Goal: Transaction & Acquisition: Subscribe to service/newsletter

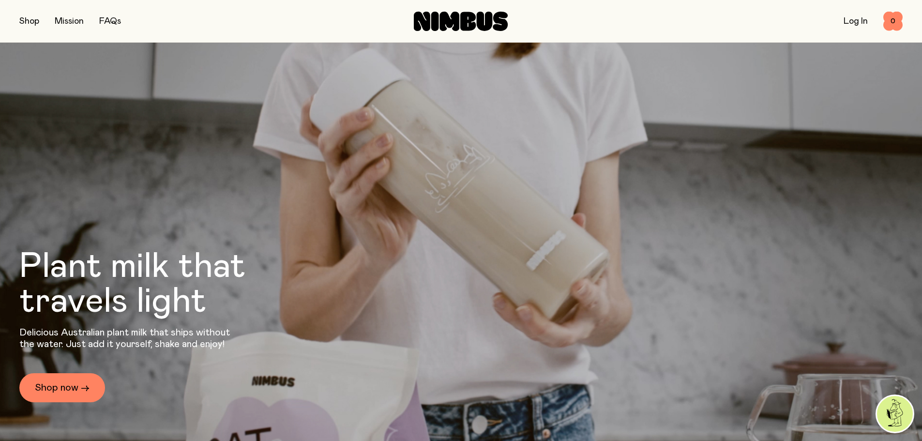
click at [26, 21] on button "button" at bounding box center [29, 22] width 20 height 14
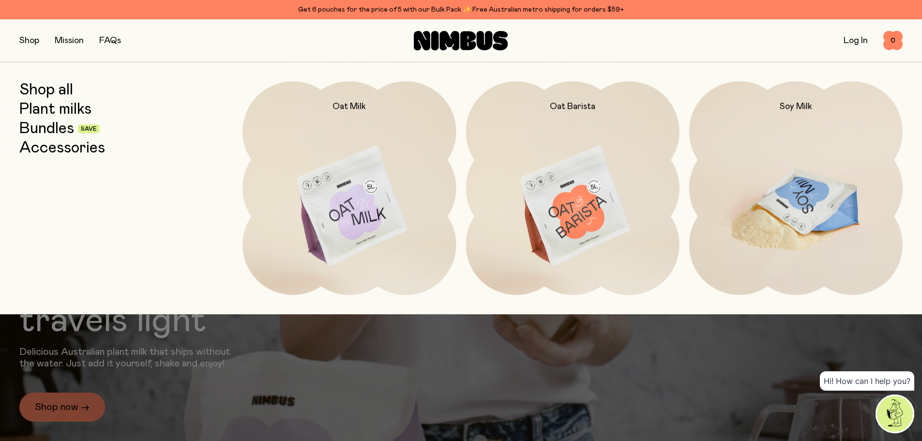
click at [818, 187] on img at bounding box center [795, 206] width 213 height 251
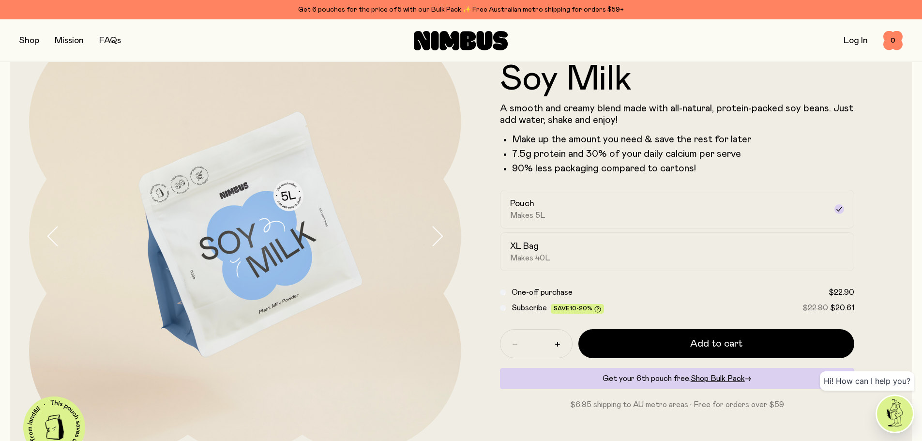
scroll to position [97, 0]
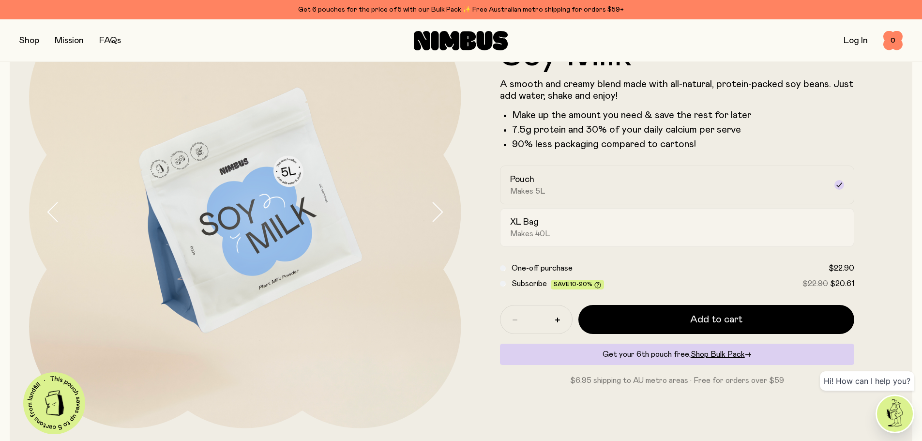
click at [569, 224] on div "XL Bag Makes 40L" at bounding box center [668, 227] width 317 height 22
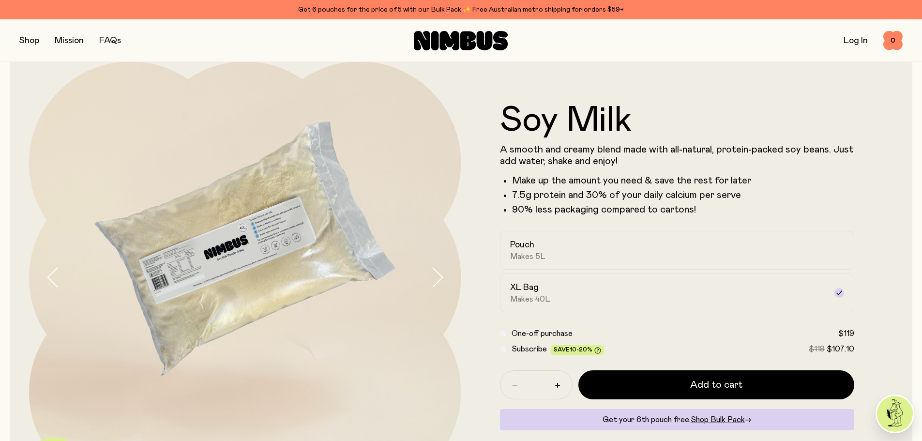
scroll to position [48, 0]
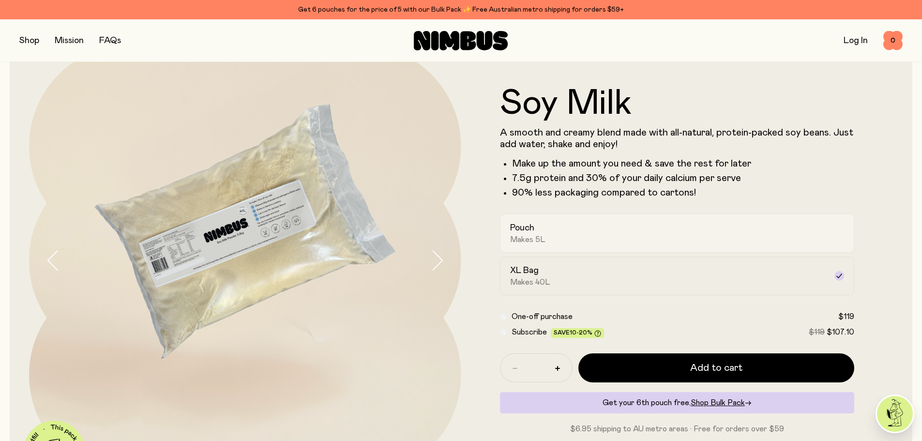
click at [669, 236] on div "Pouch Makes 5L" at bounding box center [668, 233] width 317 height 22
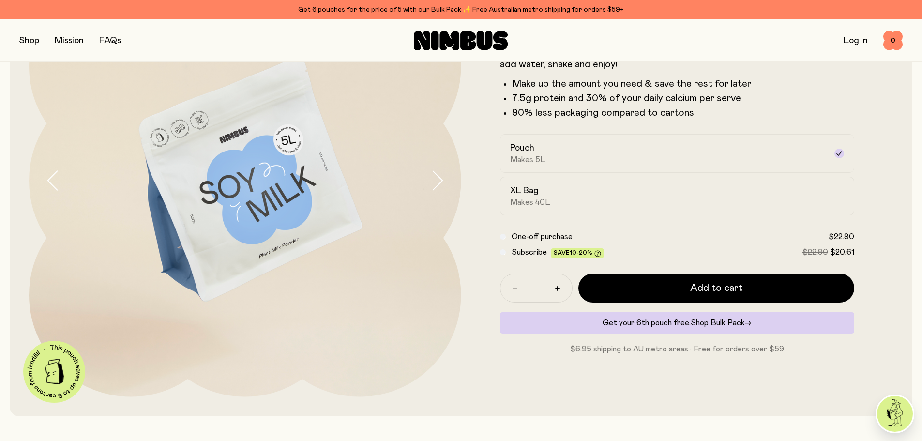
scroll to position [145, 0]
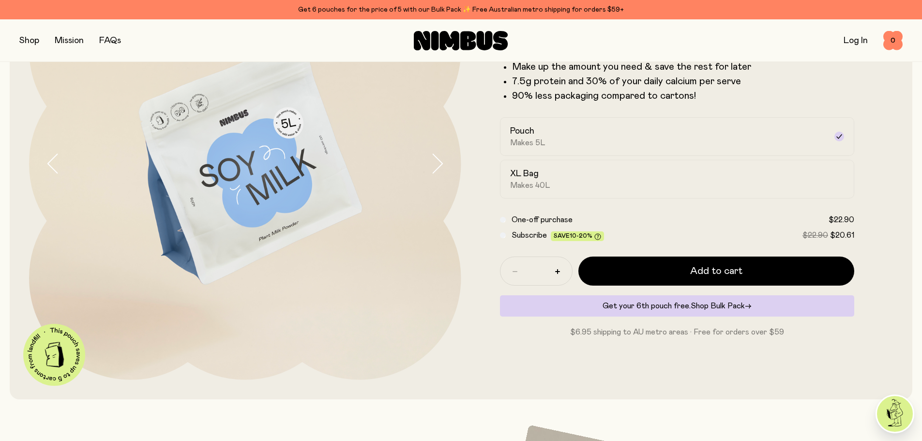
click at [709, 307] on span "Shop Bulk Pack" at bounding box center [718, 306] width 54 height 8
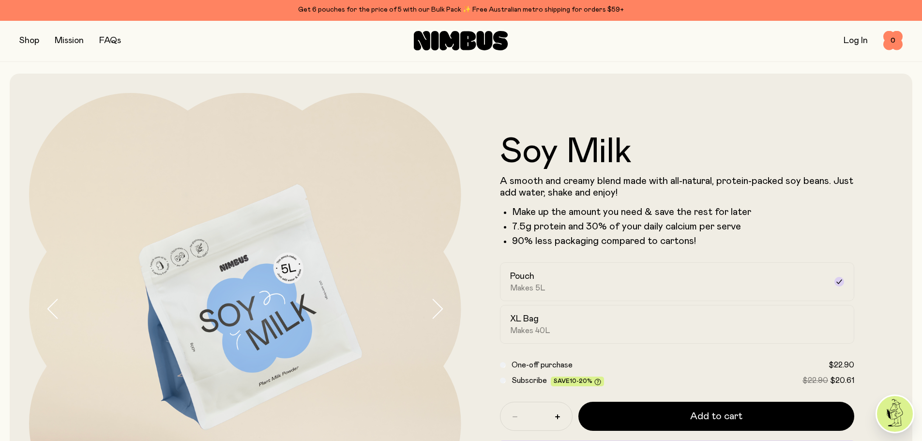
scroll to position [145, 0]
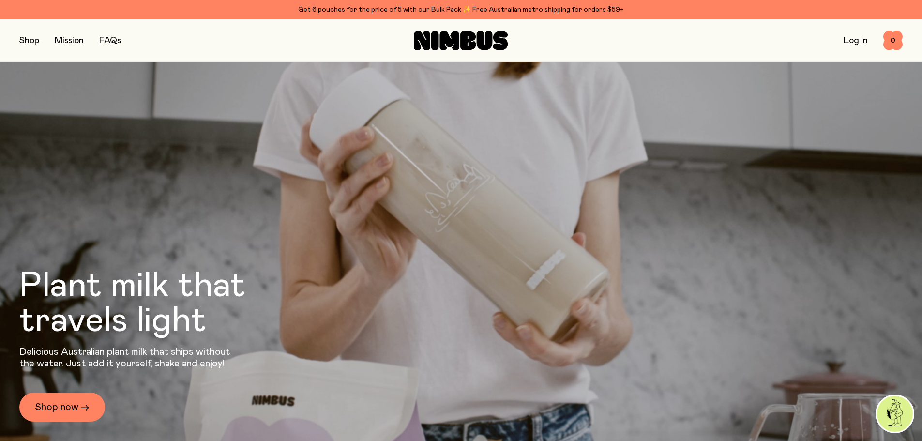
click at [31, 41] on button "button" at bounding box center [29, 41] width 20 height 14
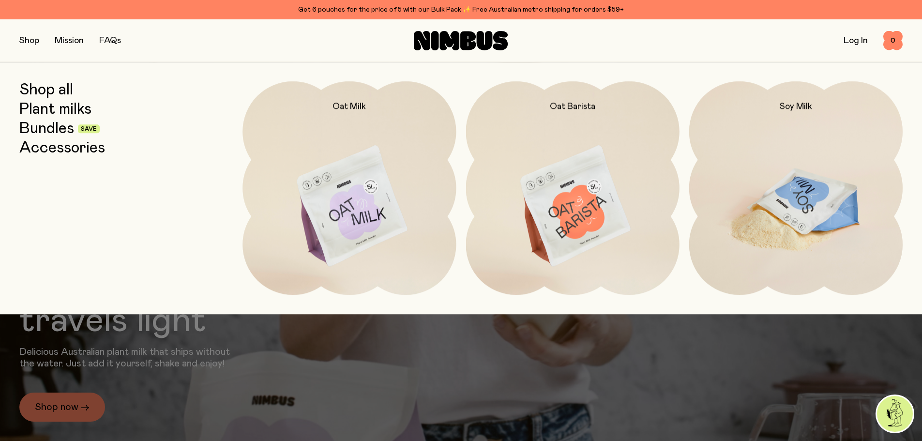
click at [816, 150] on img at bounding box center [795, 206] width 213 height 251
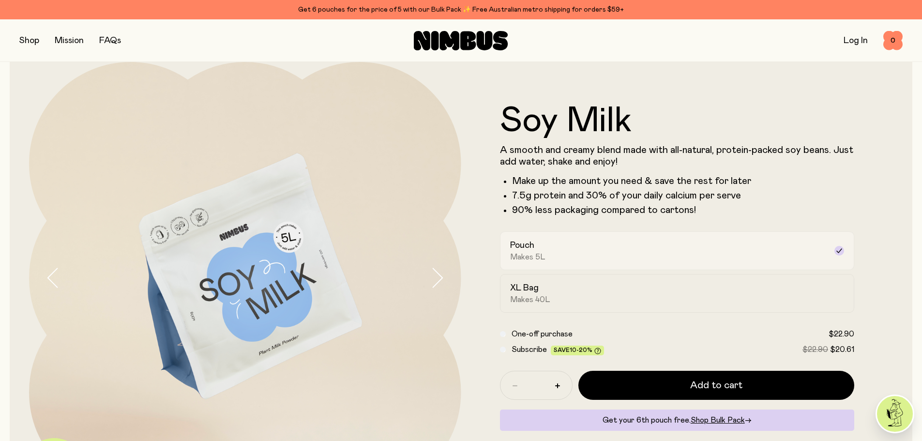
scroll to position [48, 0]
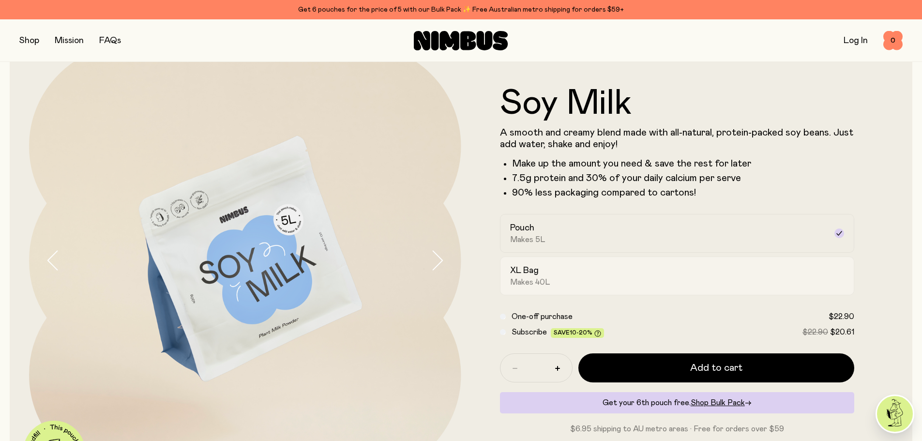
click at [610, 290] on label "XL Bag Makes 40L" at bounding box center [677, 275] width 355 height 39
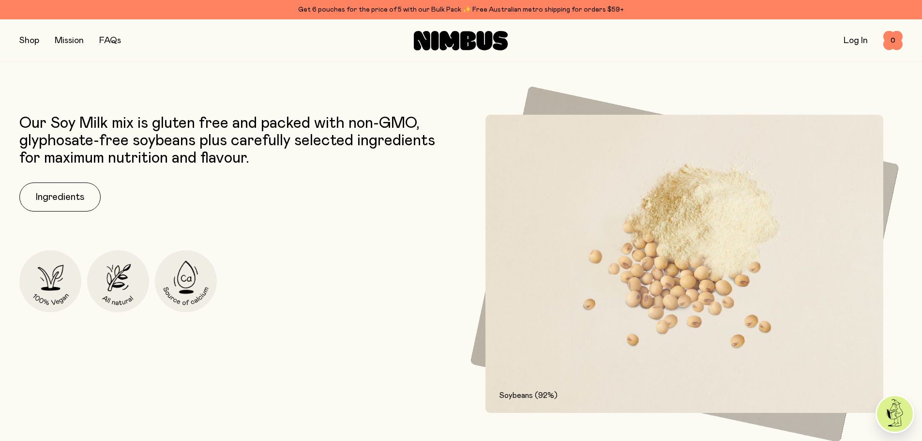
scroll to position [97, 0]
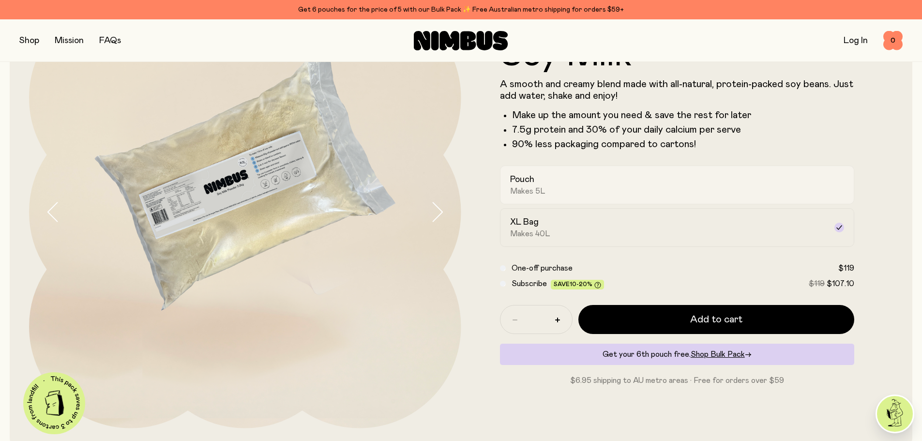
click at [589, 191] on div "Pouch Makes 5L" at bounding box center [668, 185] width 317 height 22
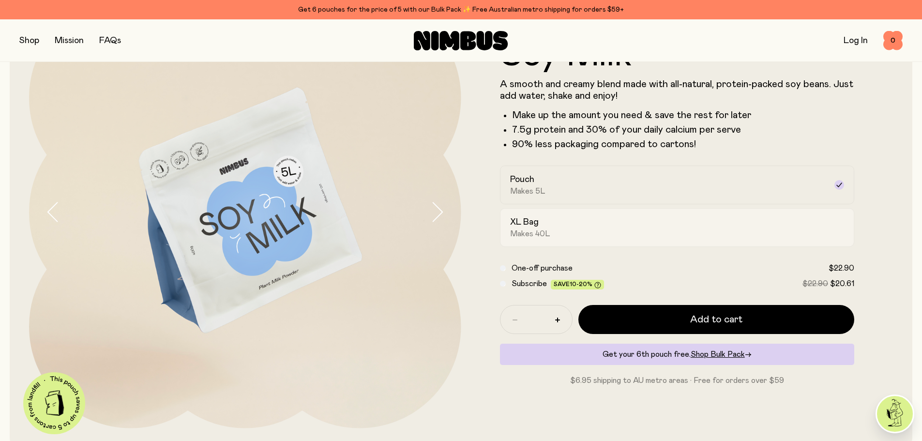
click at [738, 233] on div "XL Bag Makes 40L" at bounding box center [668, 227] width 317 height 22
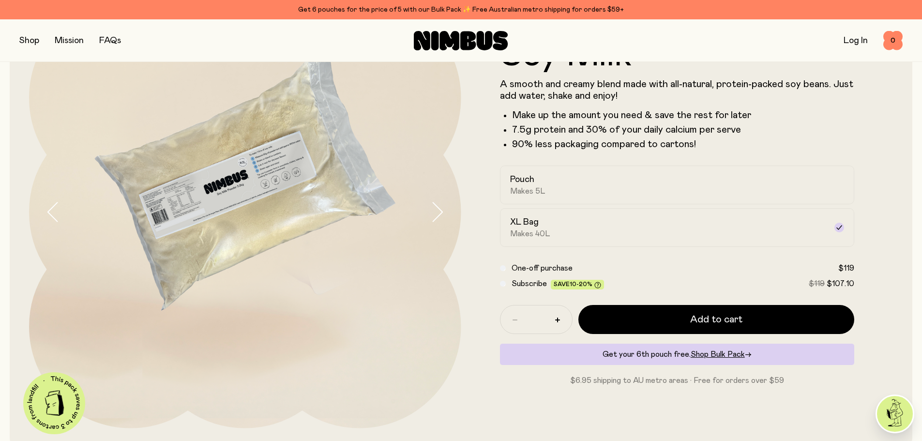
click at [511, 282] on div "Subscribe Save 10-20% $119 $107.10" at bounding box center [677, 284] width 355 height 12
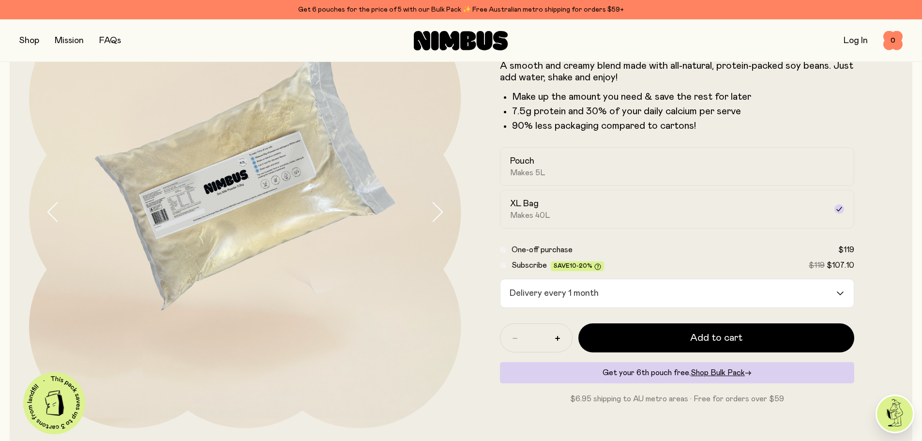
click at [759, 290] on input "Search for option" at bounding box center [719, 293] width 233 height 28
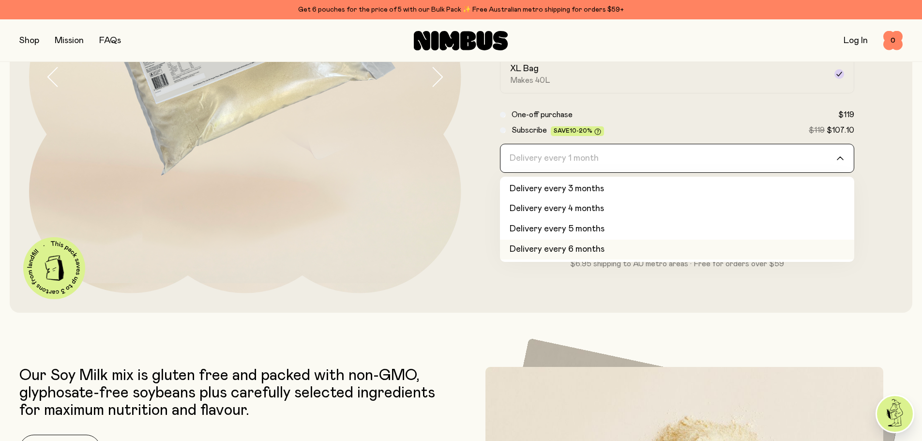
scroll to position [242, 0]
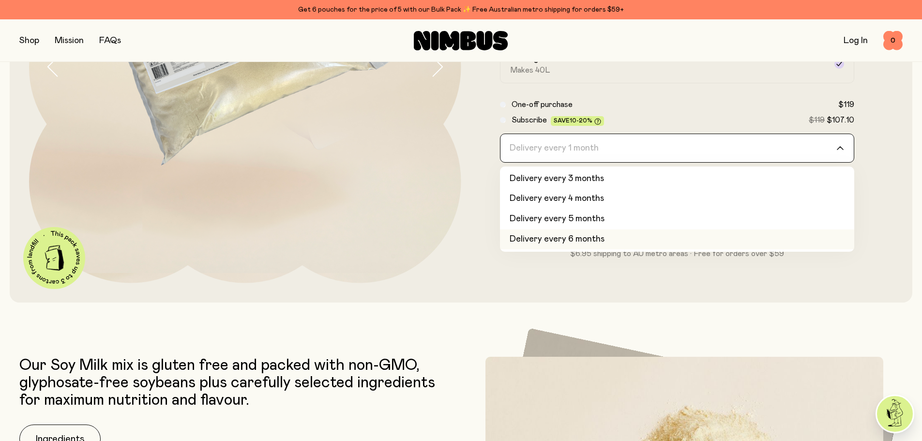
click at [619, 244] on li "Delivery every 6 months" at bounding box center [677, 239] width 355 height 20
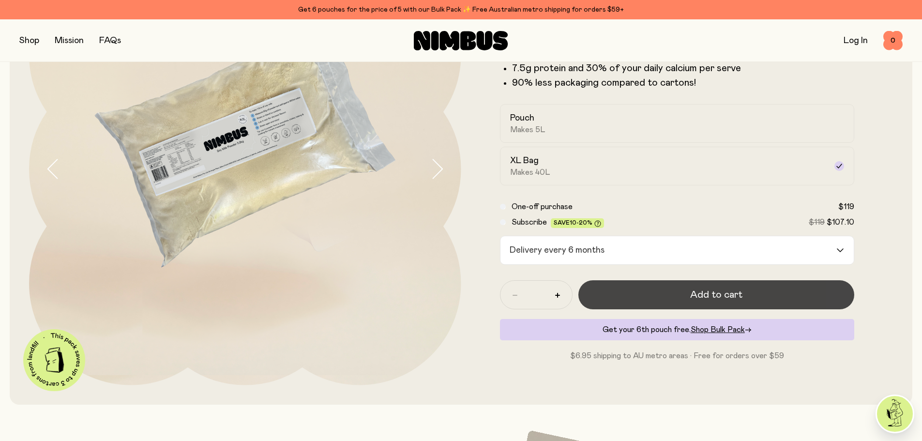
scroll to position [145, 0]
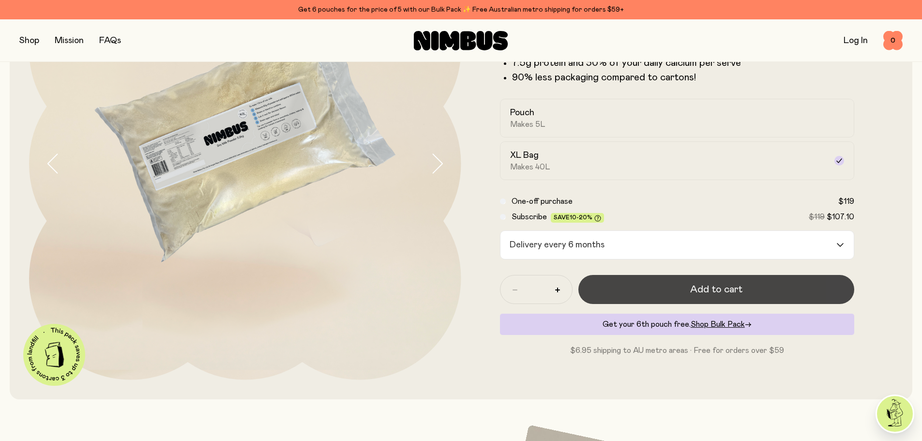
click at [721, 294] on span "Add to cart" at bounding box center [716, 290] width 52 height 14
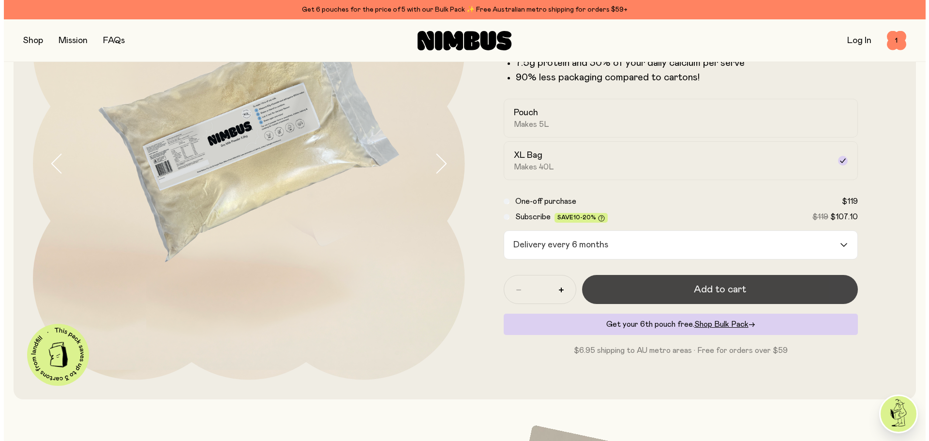
scroll to position [0, 0]
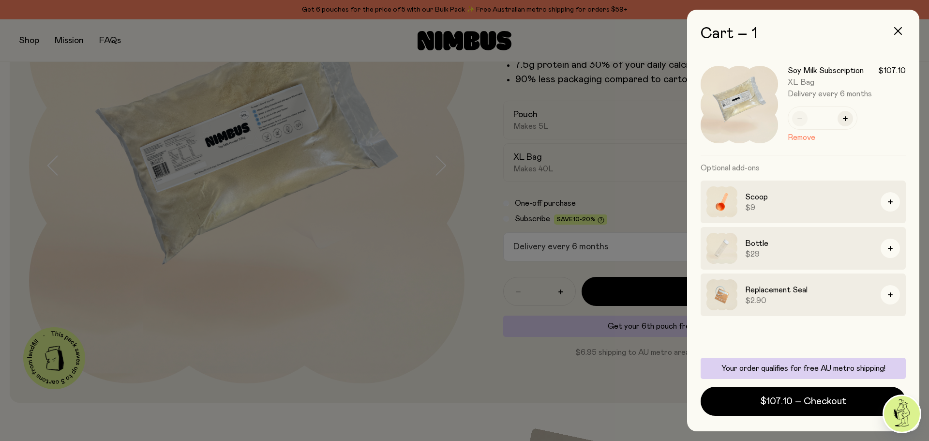
click at [30, 41] on div at bounding box center [464, 220] width 929 height 441
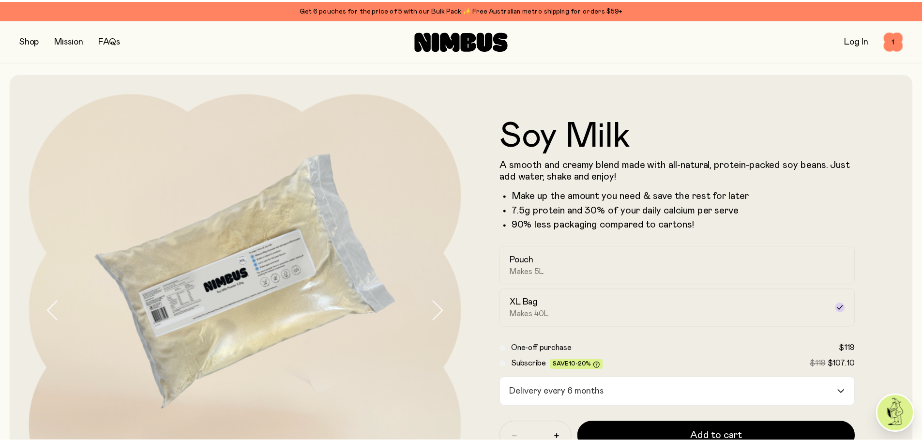
scroll to position [145, 0]
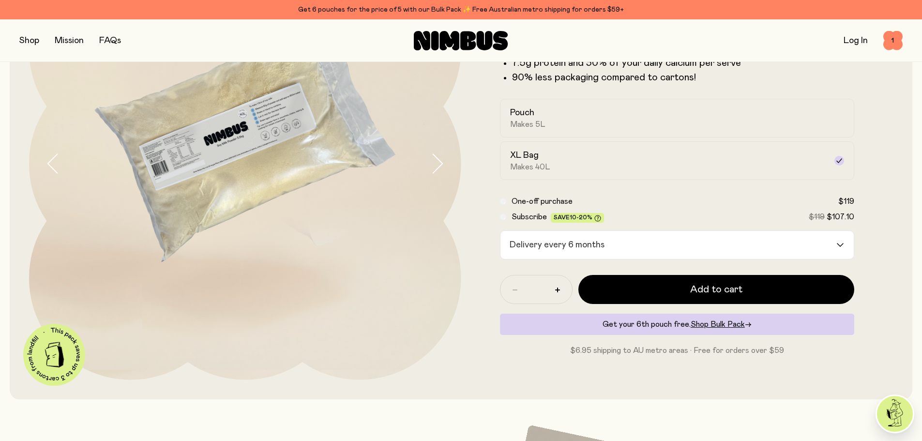
click at [35, 41] on button "button" at bounding box center [29, 41] width 20 height 14
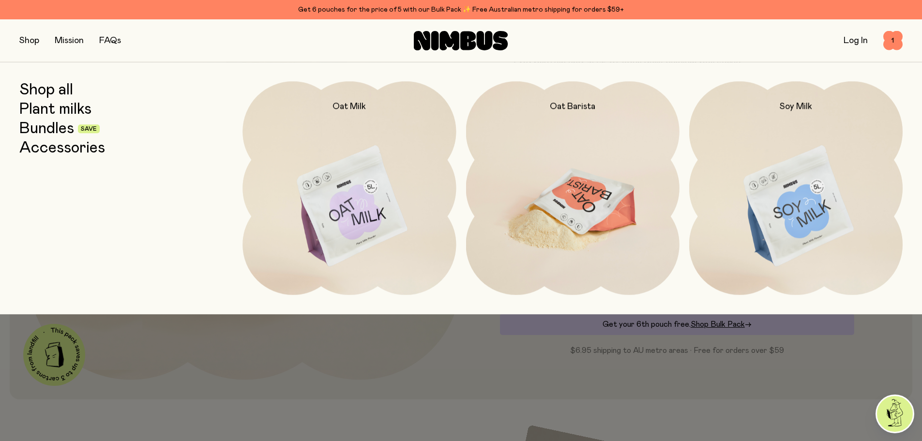
click at [583, 105] on h2 "Oat Barista" at bounding box center [572, 107] width 45 height 12
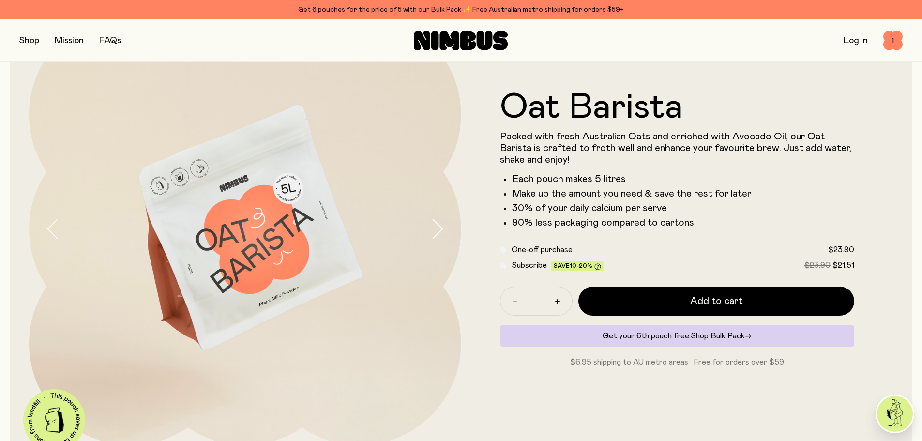
scroll to position [97, 0]
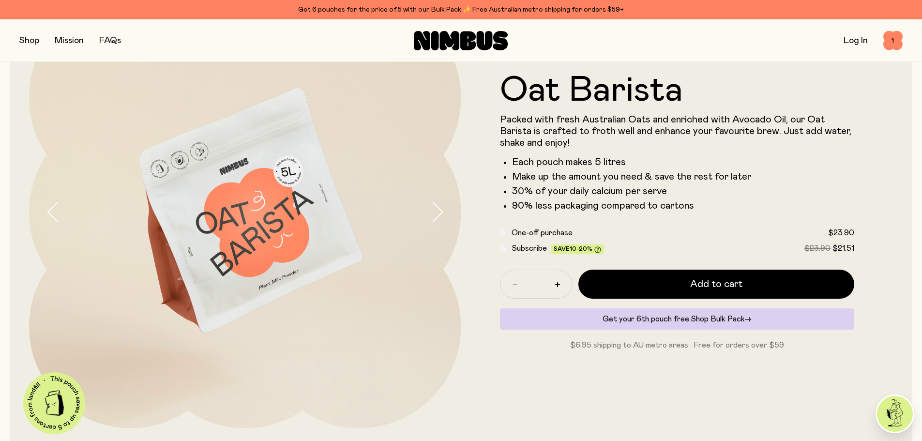
click at [717, 322] on span "Shop Bulk Pack" at bounding box center [718, 319] width 54 height 8
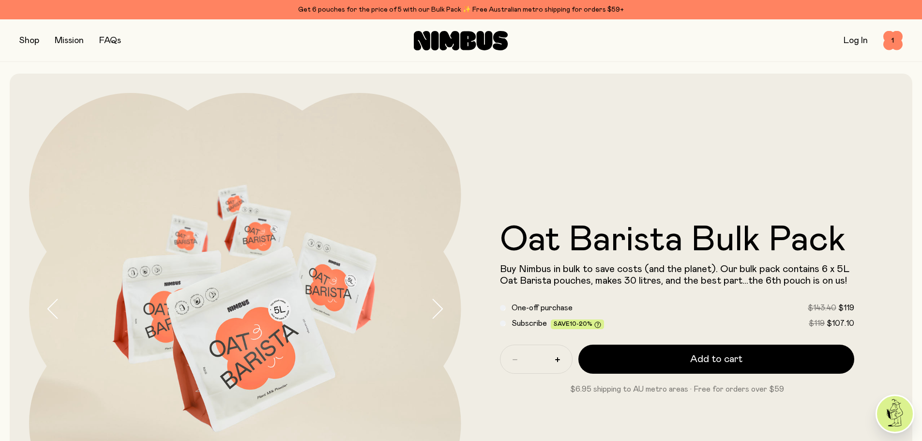
scroll to position [48, 0]
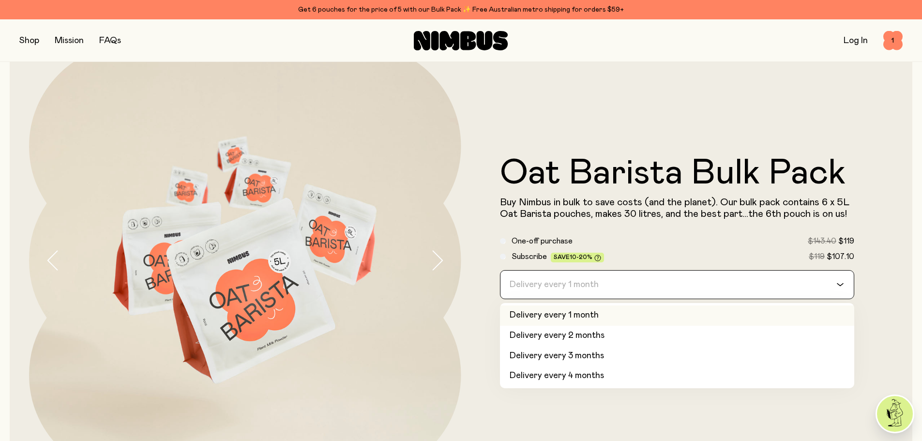
click at [629, 283] on input "Search for option" at bounding box center [671, 285] width 330 height 28
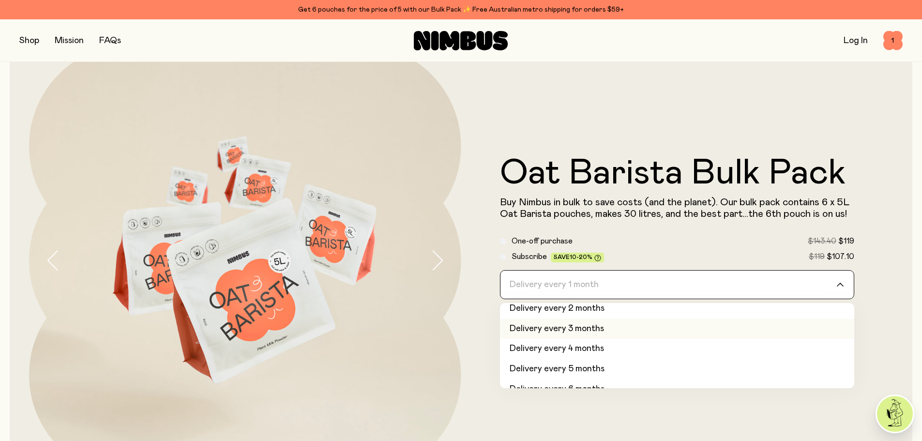
scroll to position [41, 0]
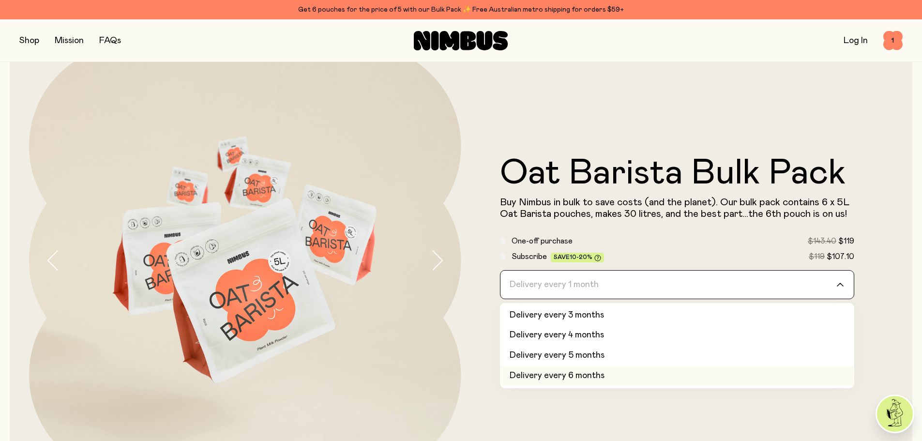
click at [617, 378] on li "Delivery every 6 months" at bounding box center [677, 376] width 355 height 20
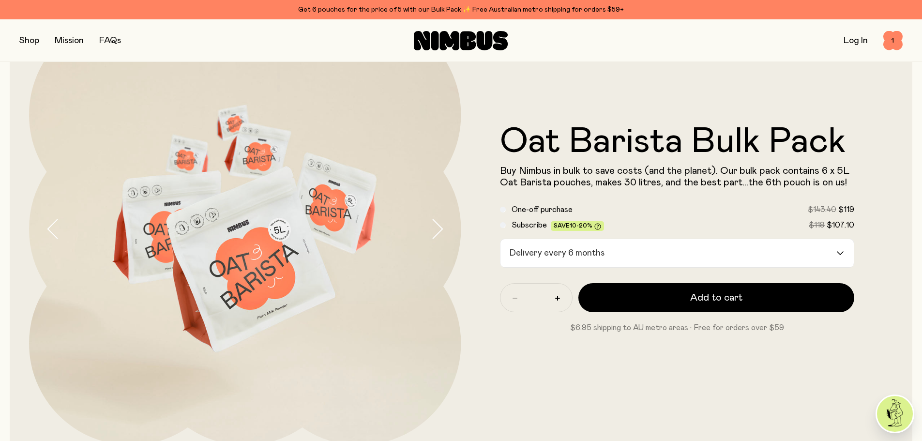
scroll to position [97, 0]
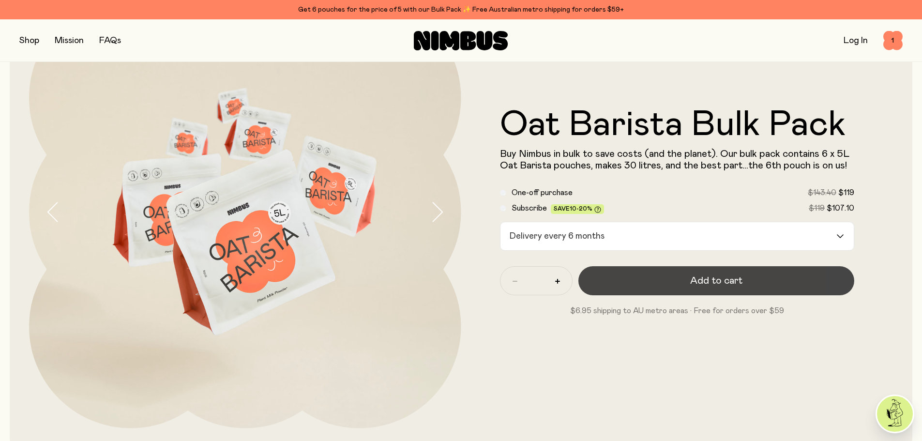
click at [730, 285] on span "Add to cart" at bounding box center [716, 281] width 52 height 14
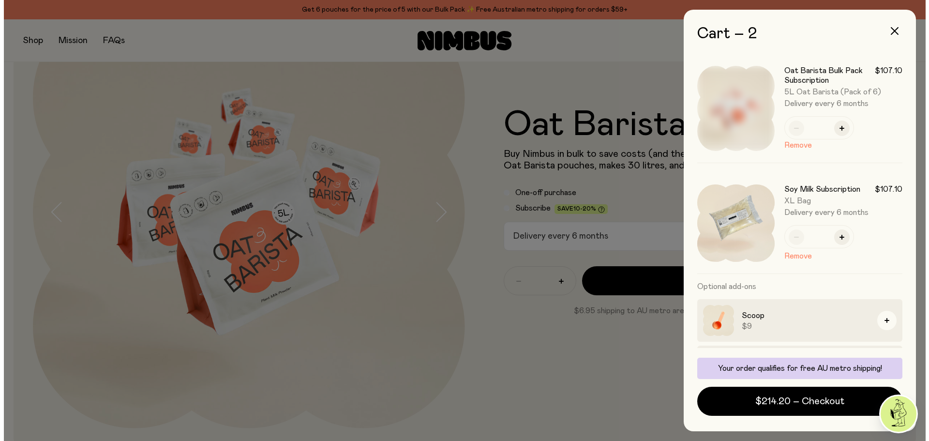
scroll to position [0, 0]
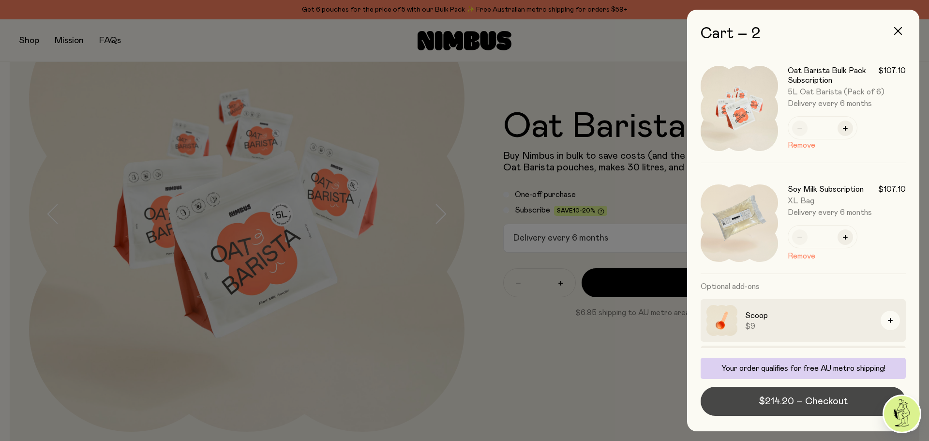
click at [793, 403] on span "$214.20 – Checkout" at bounding box center [803, 401] width 89 height 14
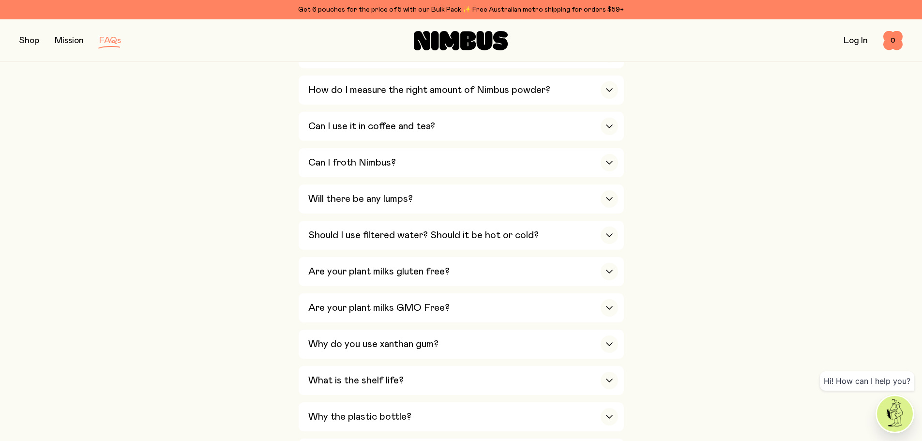
scroll to position [445, 0]
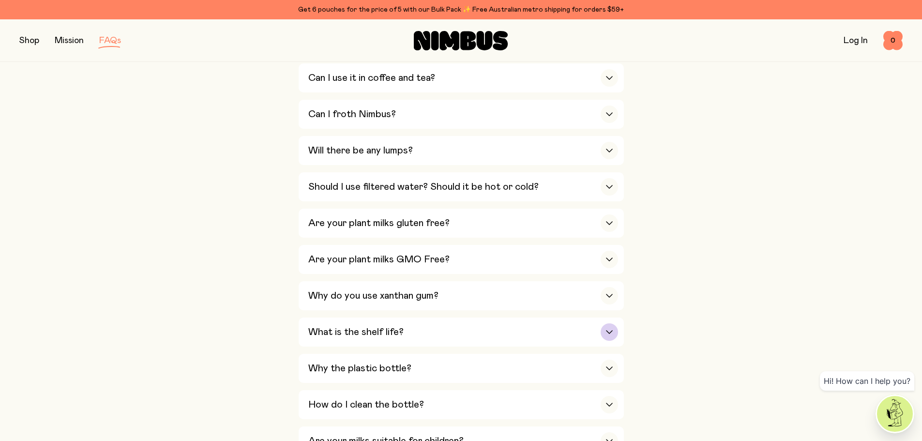
click at [316, 328] on h3 "What is the shelf life?" at bounding box center [355, 332] width 95 height 12
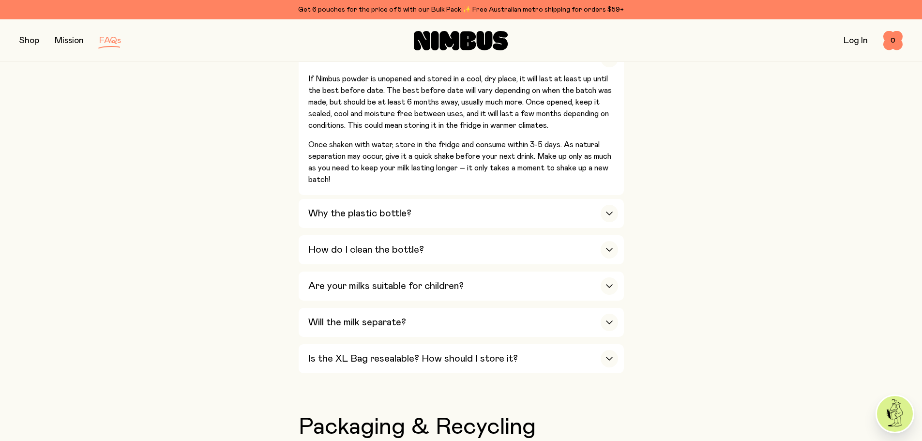
scroll to position [736, 0]
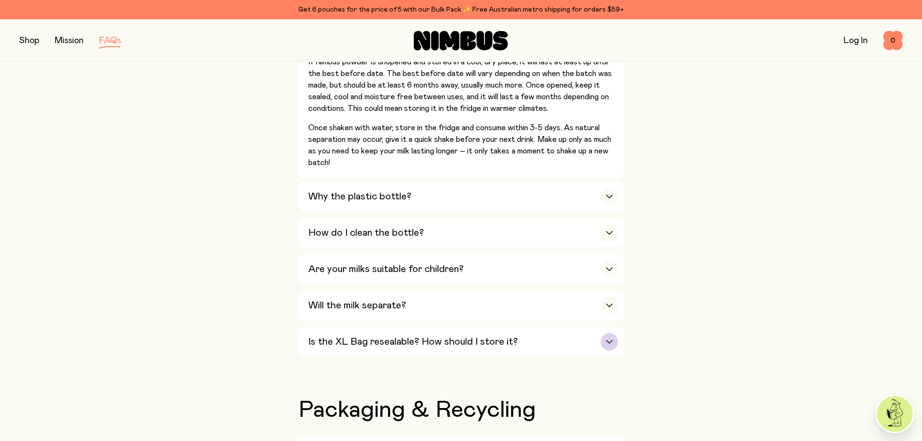
click at [323, 336] on h3 "Is the XL Bag resealable? How should I store it?" at bounding box center [413, 342] width 210 height 12
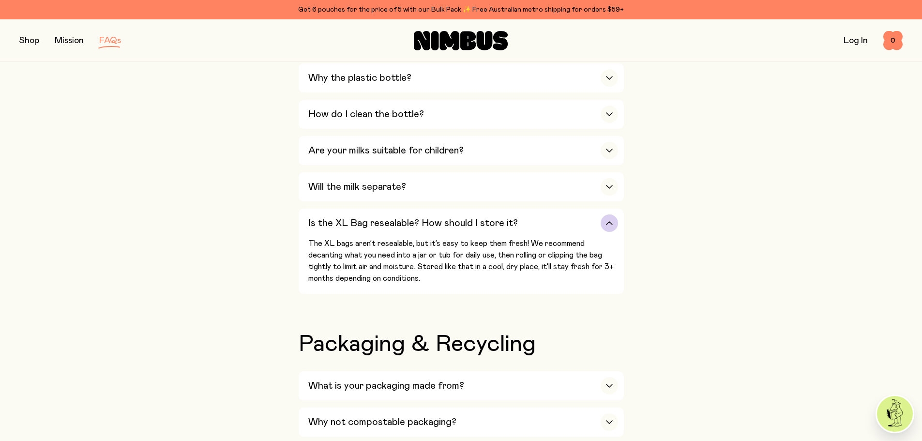
click at [606, 219] on div "button" at bounding box center [609, 222] width 17 height 17
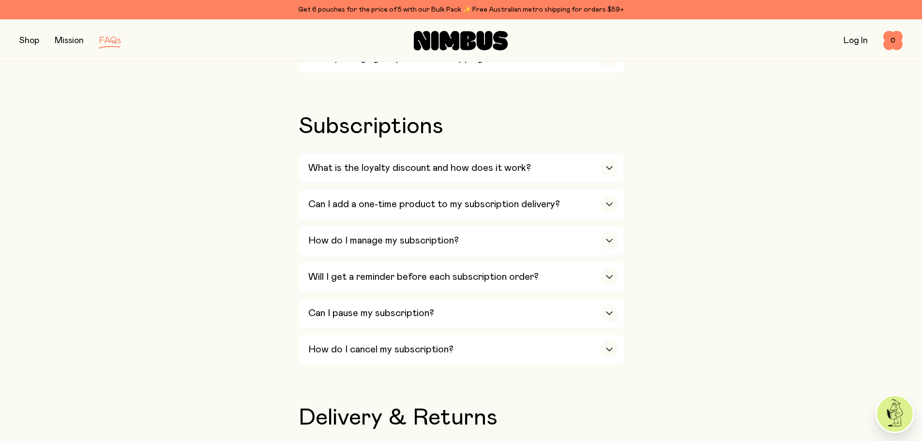
scroll to position [1123, 0]
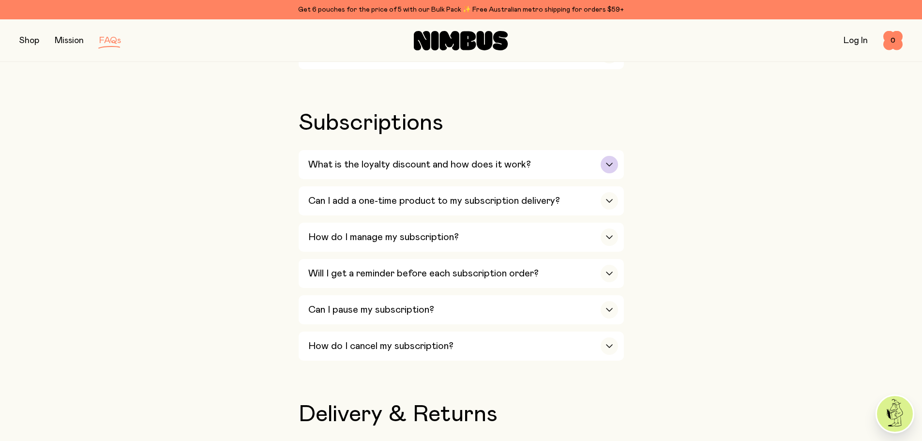
click at [537, 159] on div "What is the loyalty discount and how does it work?" at bounding box center [463, 164] width 310 height 29
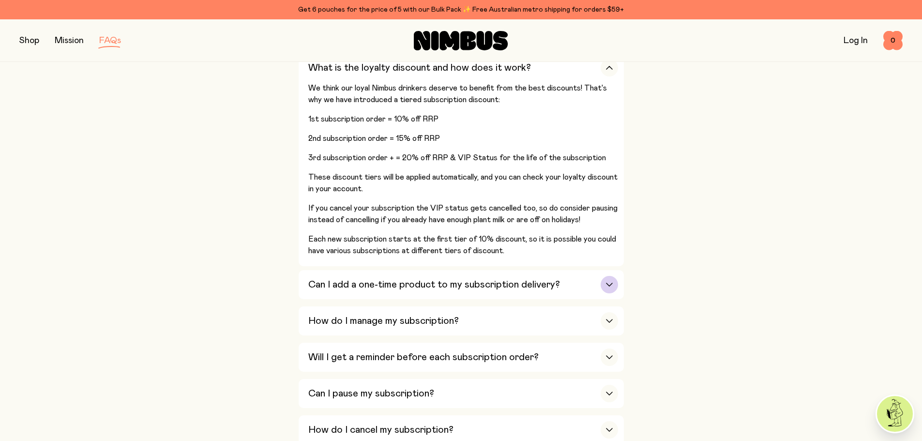
scroll to position [1268, 0]
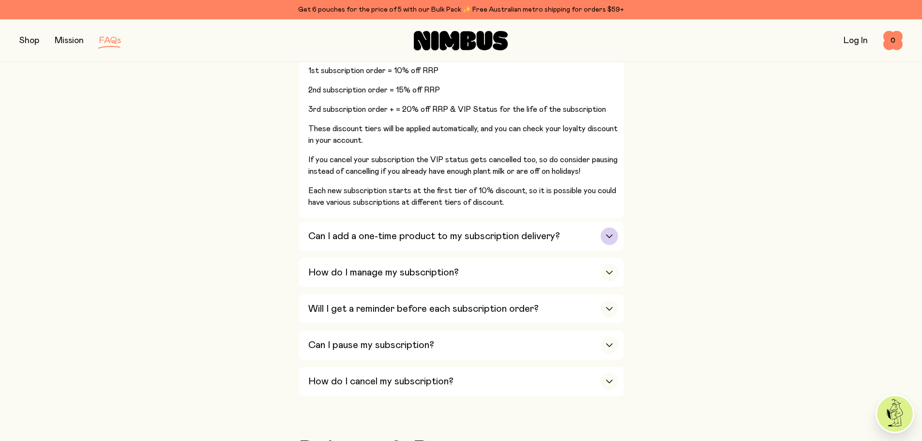
click at [390, 233] on div "Can I add a one-time product to my subscription delivery?" at bounding box center [463, 236] width 310 height 29
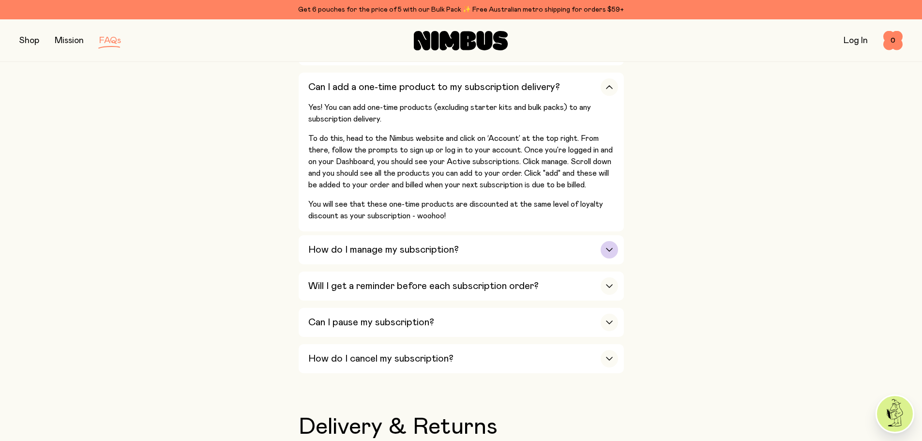
scroll to position [1220, 0]
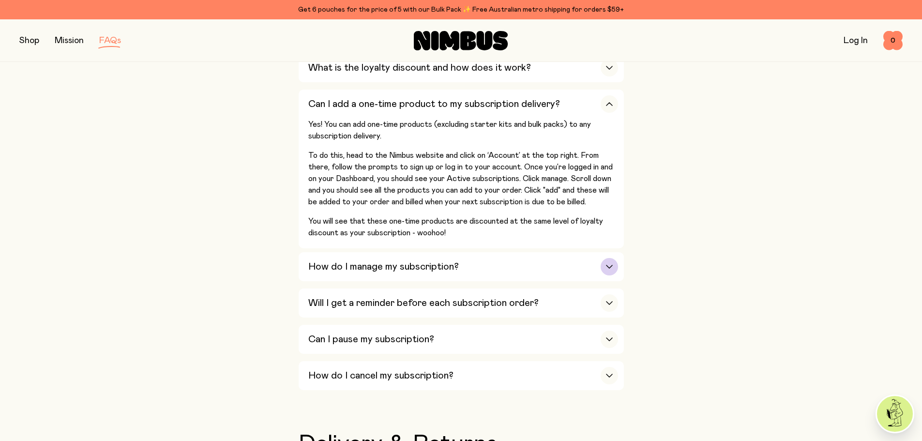
click at [406, 261] on h3 "How do I manage my subscription?" at bounding box center [383, 267] width 151 height 12
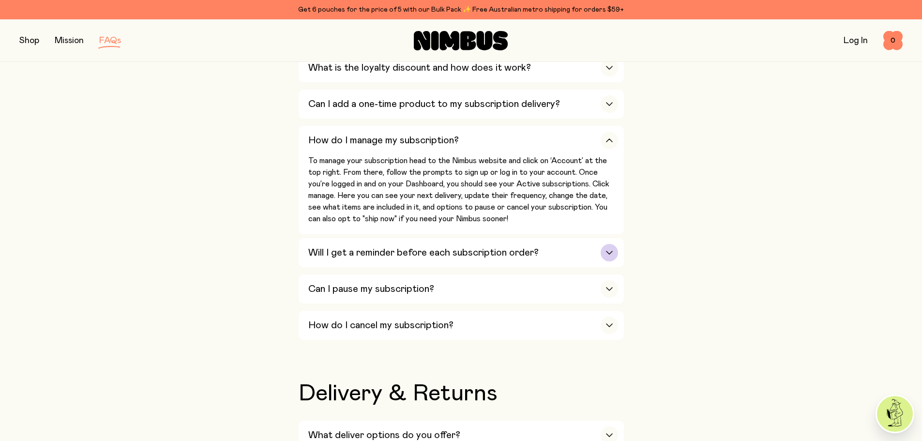
click at [339, 249] on div "Will I get a reminder before each subscription order?" at bounding box center [463, 252] width 310 height 29
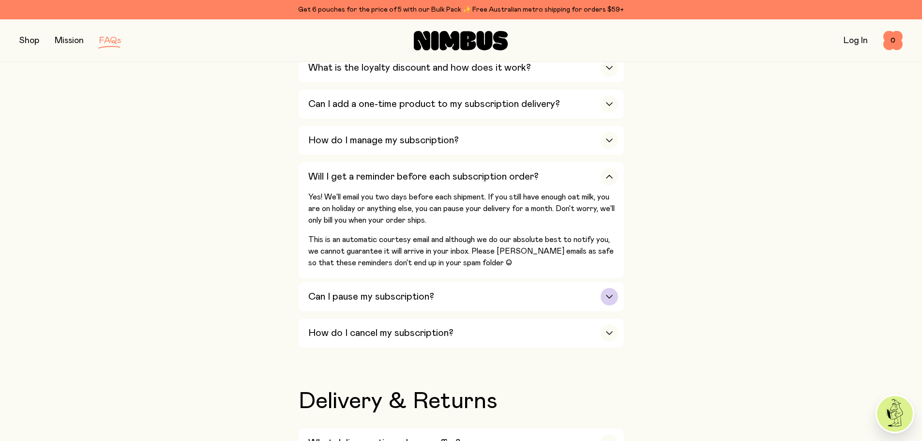
click at [344, 291] on h3 "Can I pause my subscription?" at bounding box center [371, 297] width 126 height 12
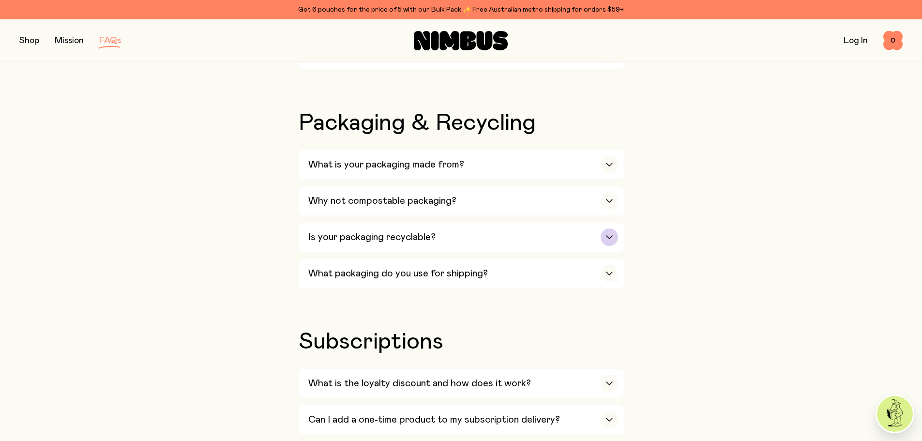
scroll to position [1026, 0]
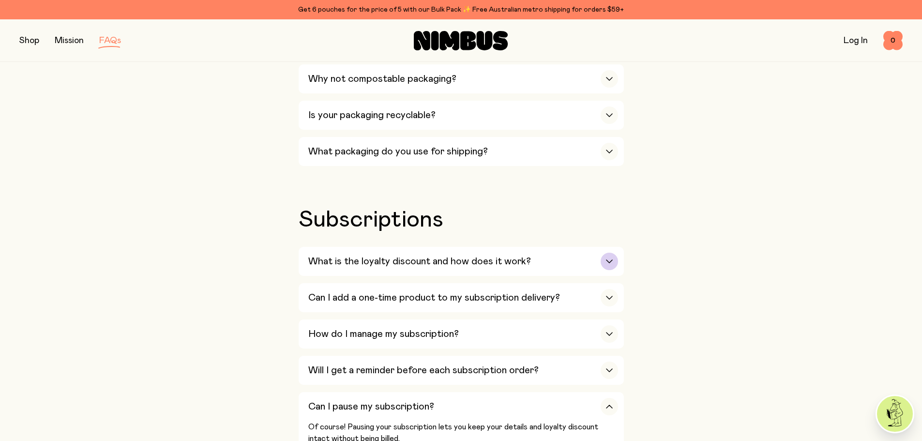
click at [395, 256] on h3 "What is the loyalty discount and how does it work?" at bounding box center [419, 262] width 223 height 12
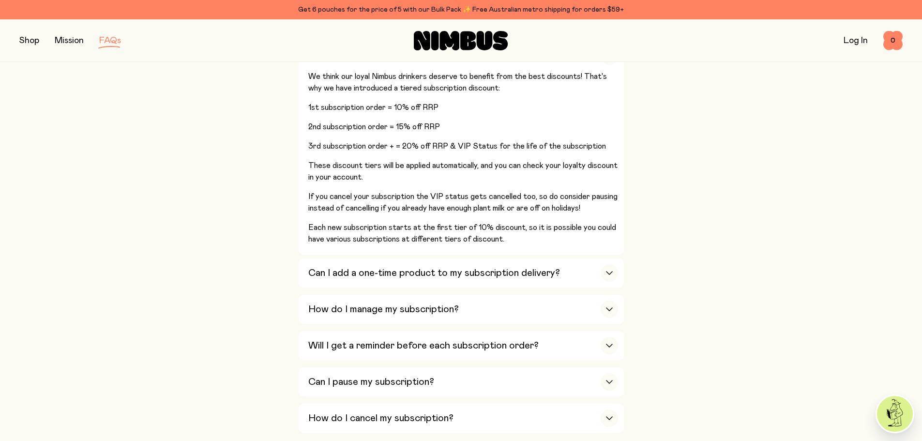
scroll to position [1268, 0]
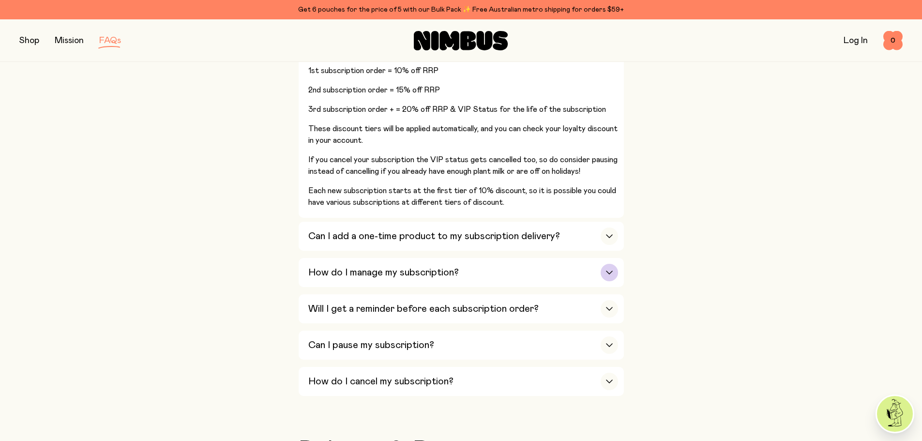
click at [393, 267] on h3 "How do I manage my subscription?" at bounding box center [383, 273] width 151 height 12
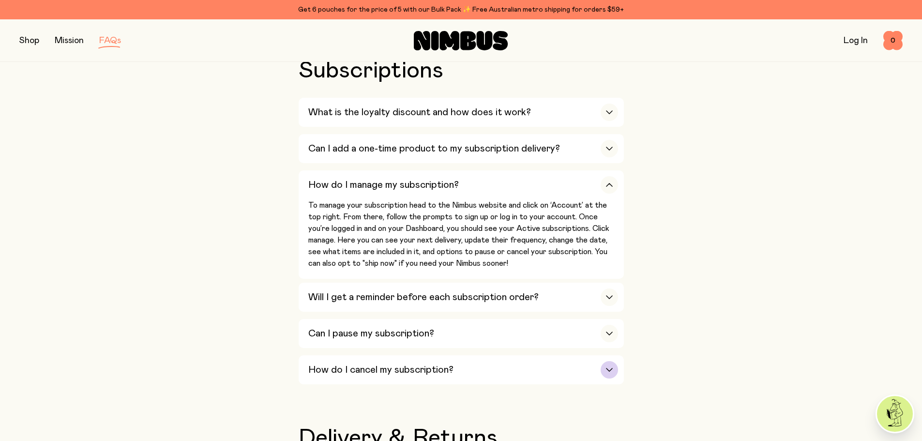
scroll to position [1171, 0]
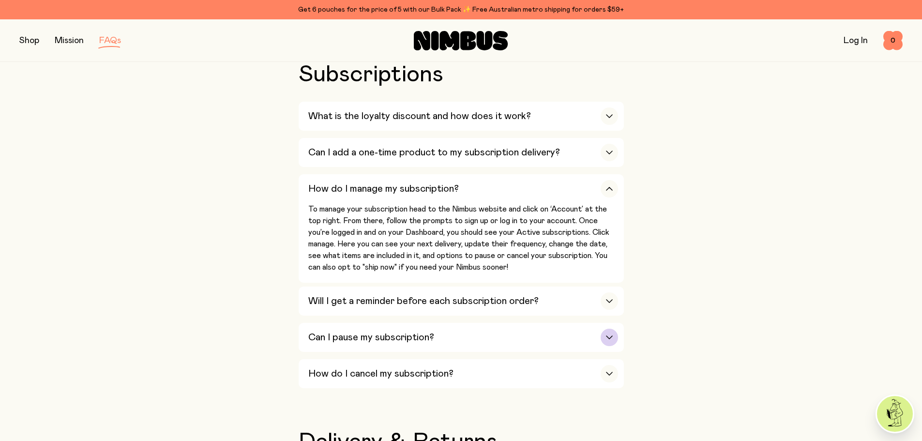
click at [419, 332] on h3 "Can I pause my subscription?" at bounding box center [371, 338] width 126 height 12
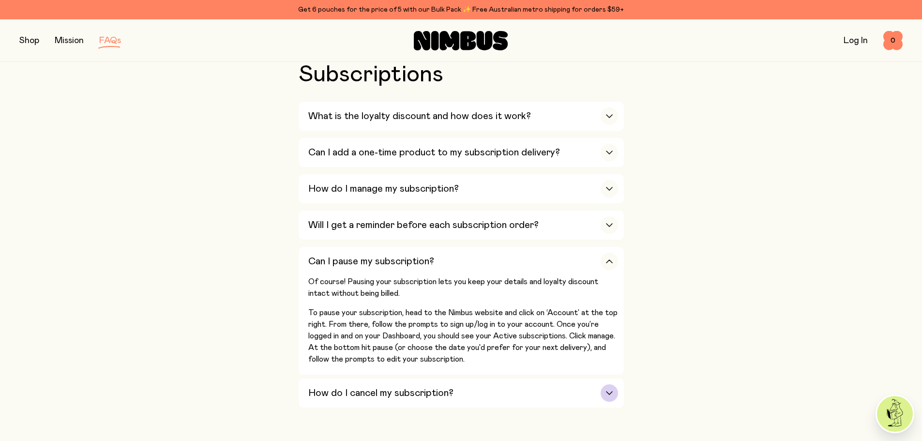
click at [359, 387] on h3 "How do I cancel my subscription?" at bounding box center [380, 393] width 145 height 12
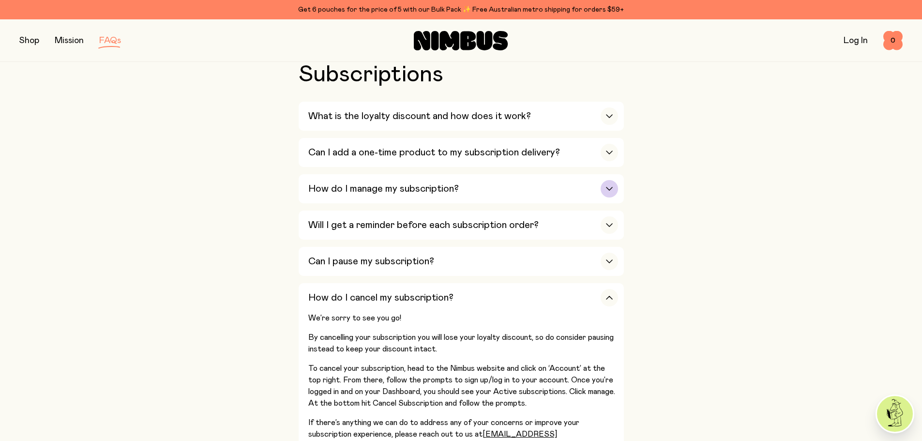
click at [422, 183] on h3 "How do I manage my subscription?" at bounding box center [383, 189] width 151 height 12
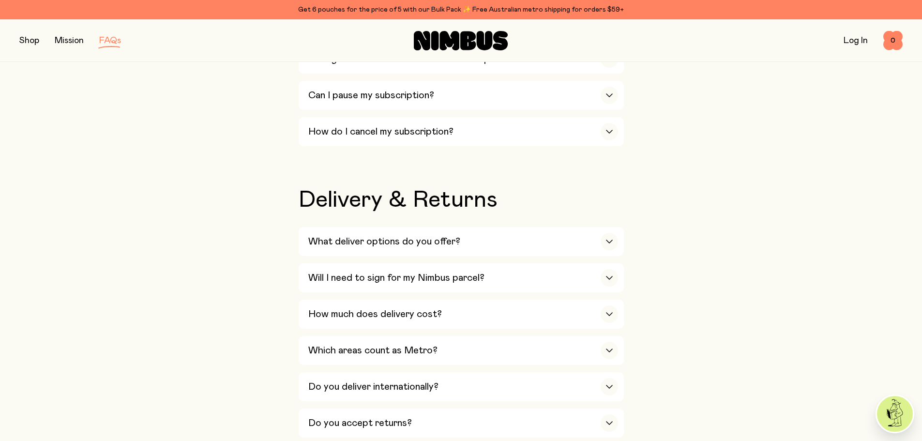
scroll to position [1123, 0]
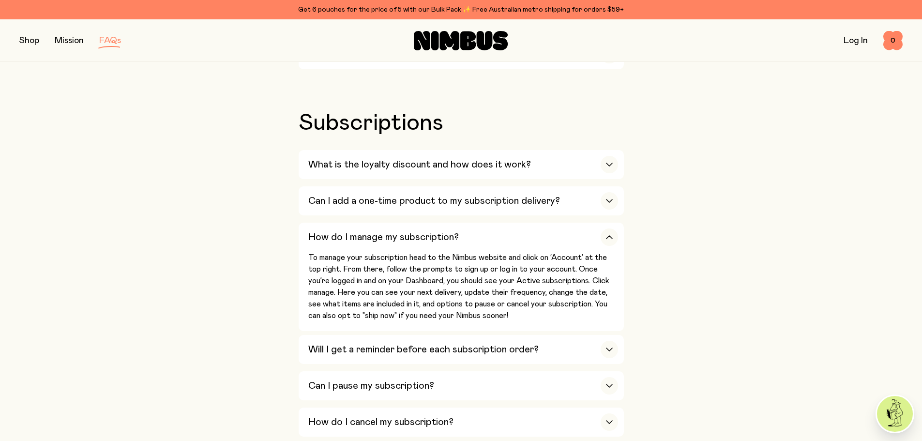
click at [30, 40] on button "button" at bounding box center [29, 41] width 20 height 14
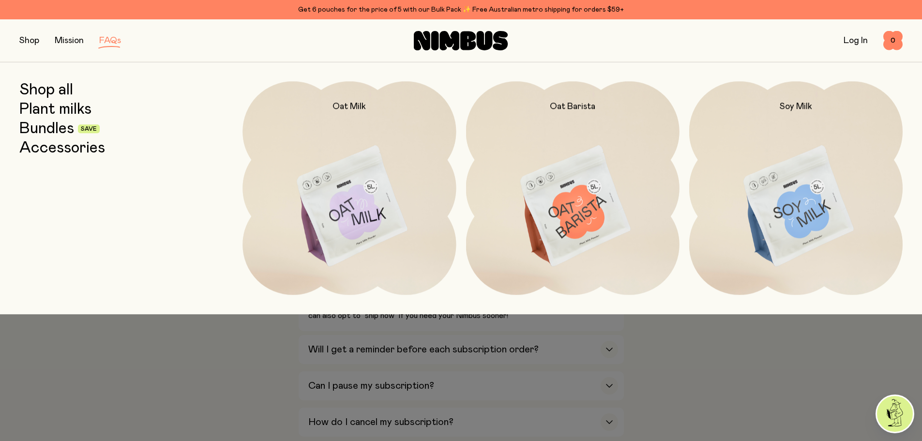
click at [60, 150] on link "Accessories" at bounding box center [62, 147] width 86 height 17
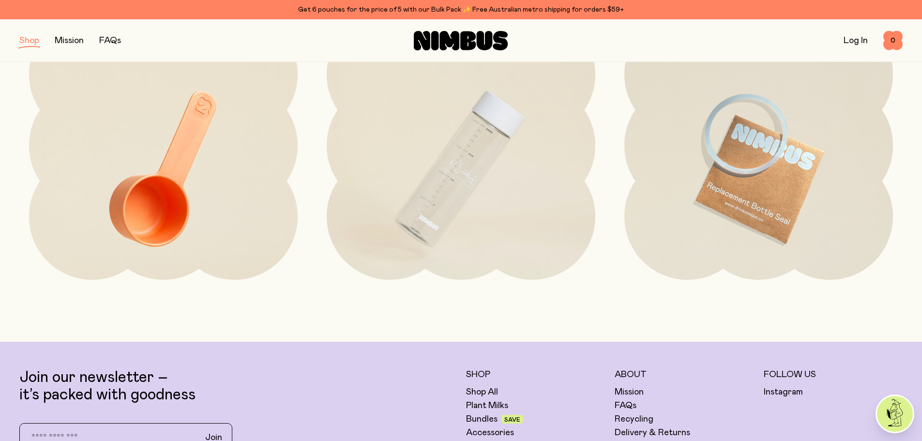
scroll to position [97, 0]
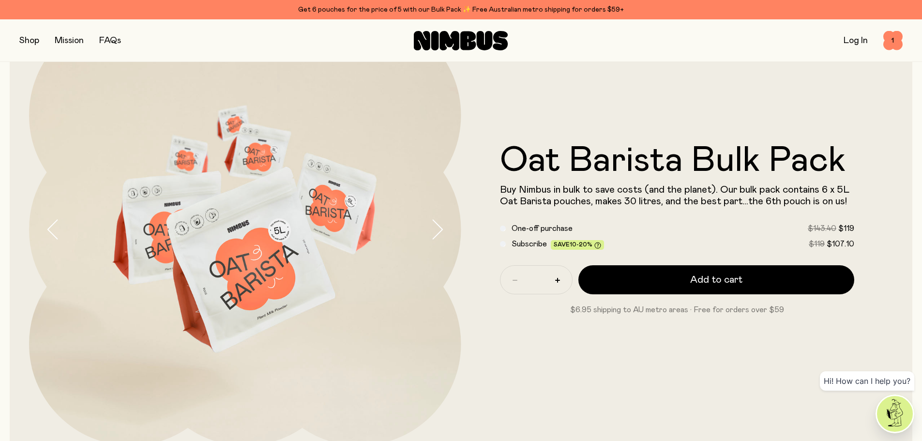
scroll to position [97, 0]
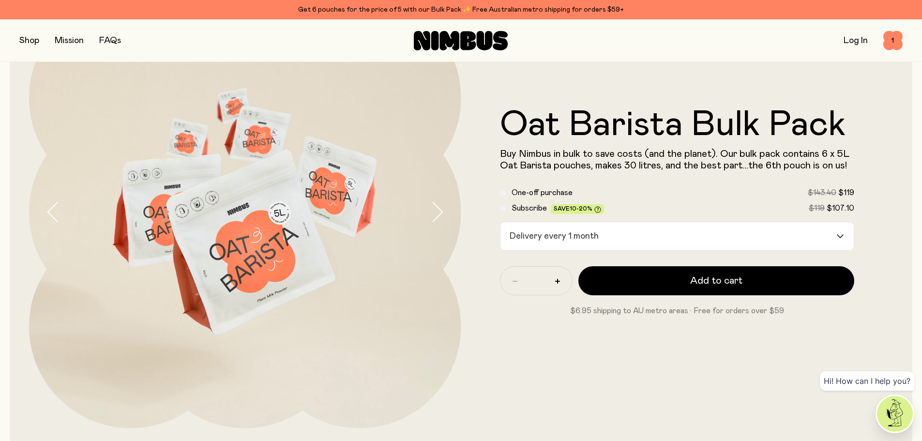
click at [544, 233] on div "Delivery every 1 month" at bounding box center [668, 236] width 336 height 28
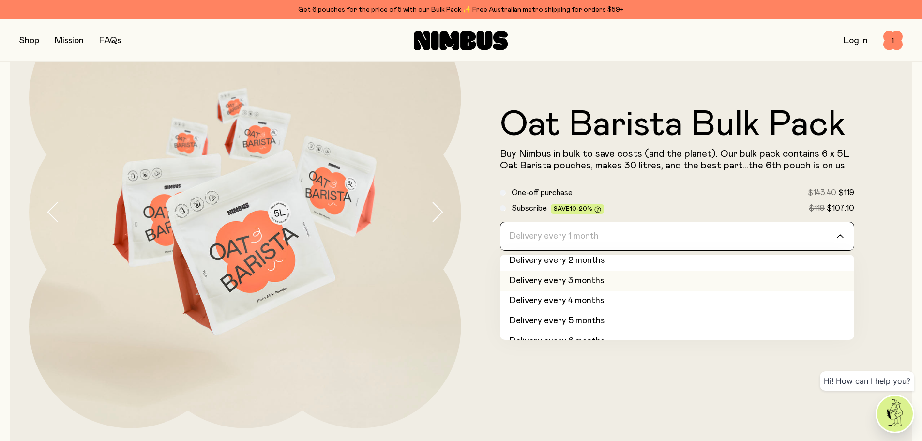
scroll to position [41, 0]
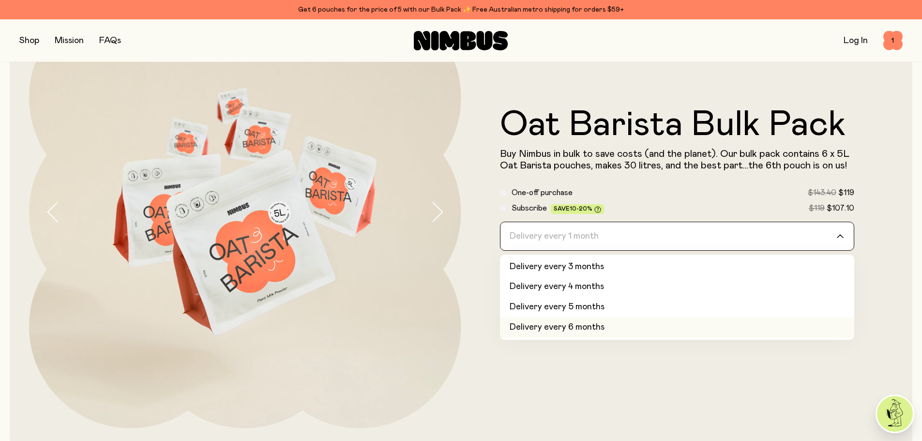
click at [558, 329] on li "Delivery every 6 months" at bounding box center [677, 327] width 355 height 20
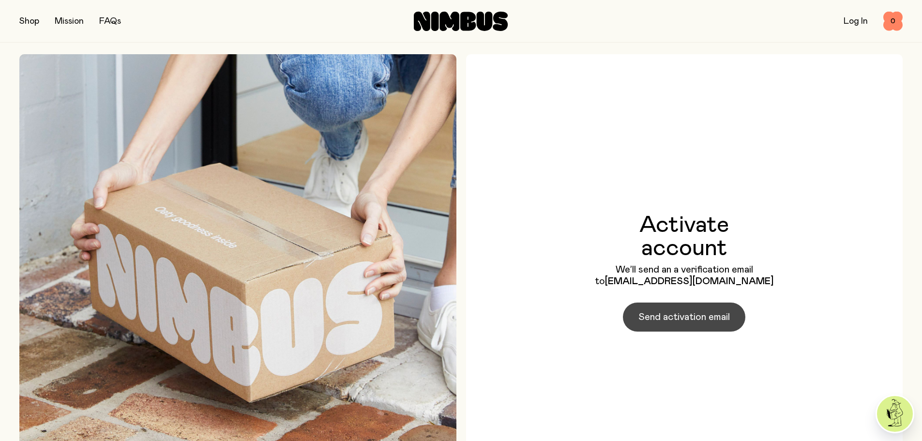
click at [720, 316] on span "Send activation email" at bounding box center [683, 317] width 91 height 14
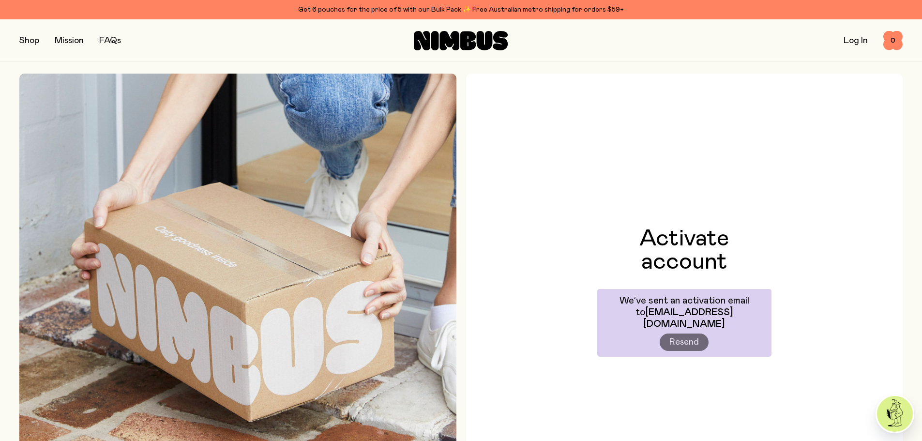
click at [24, 41] on button "button" at bounding box center [29, 41] width 20 height 14
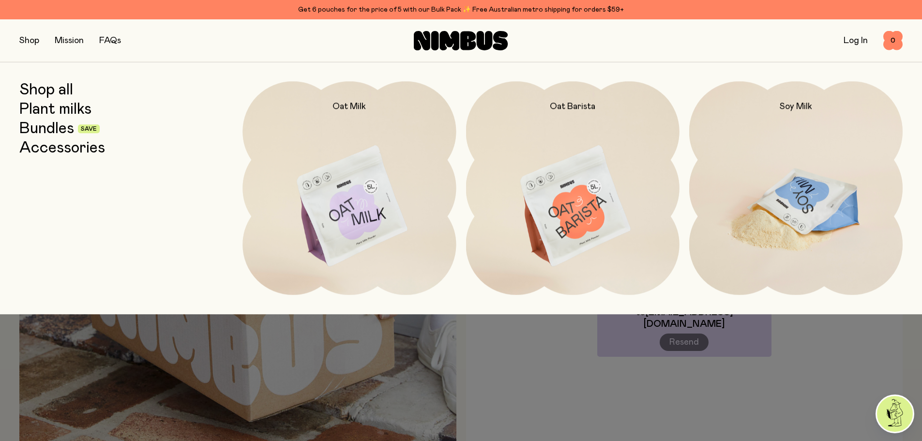
click at [782, 112] on h2 "Soy Milk" at bounding box center [796, 107] width 32 height 12
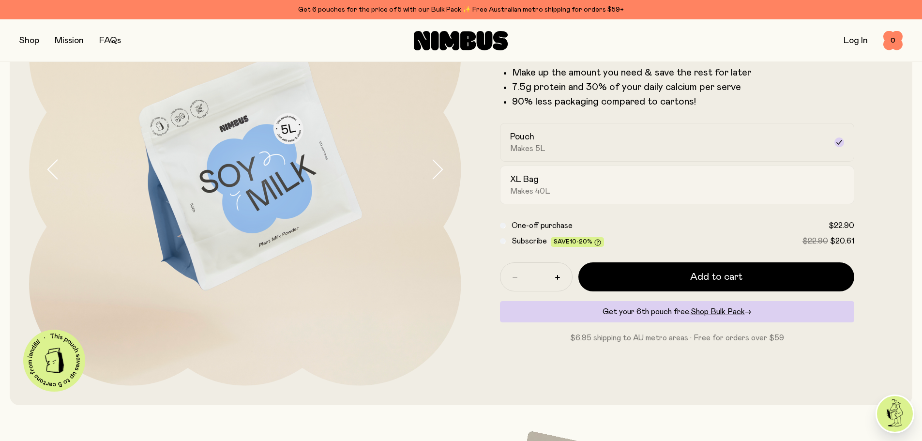
scroll to position [145, 0]
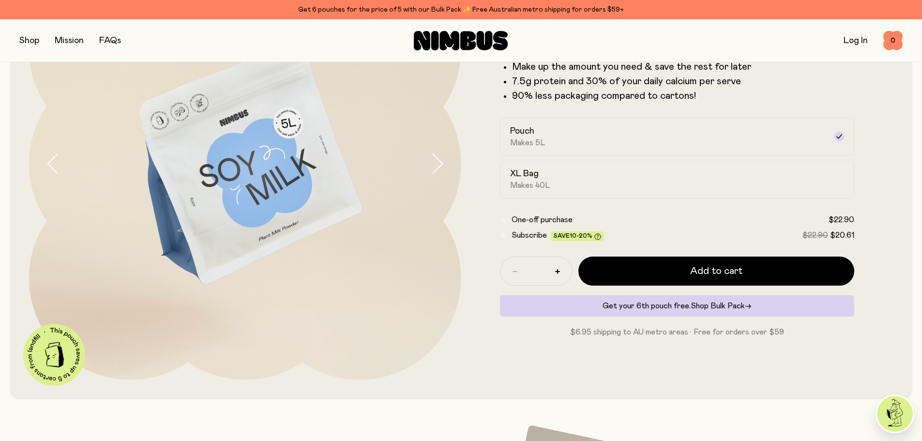
click at [733, 309] on span "Shop Bulk Pack" at bounding box center [718, 306] width 54 height 8
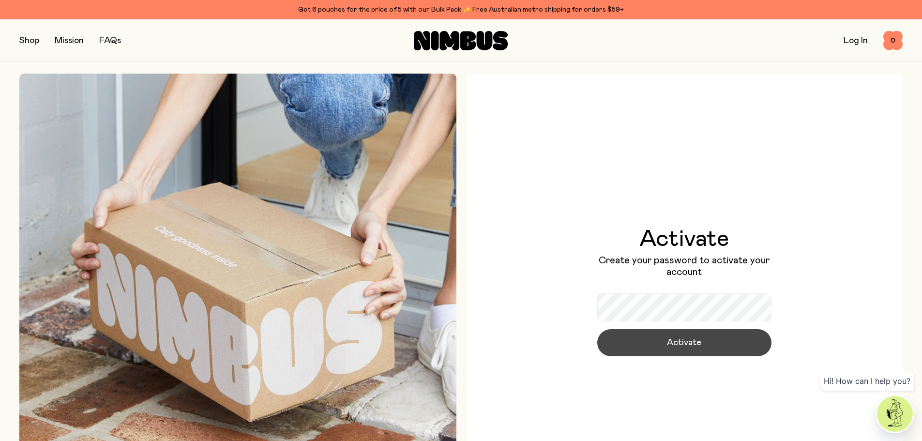
click at [696, 347] on span "Activate" at bounding box center [684, 343] width 34 height 14
